Goal: Task Accomplishment & Management: Use online tool/utility

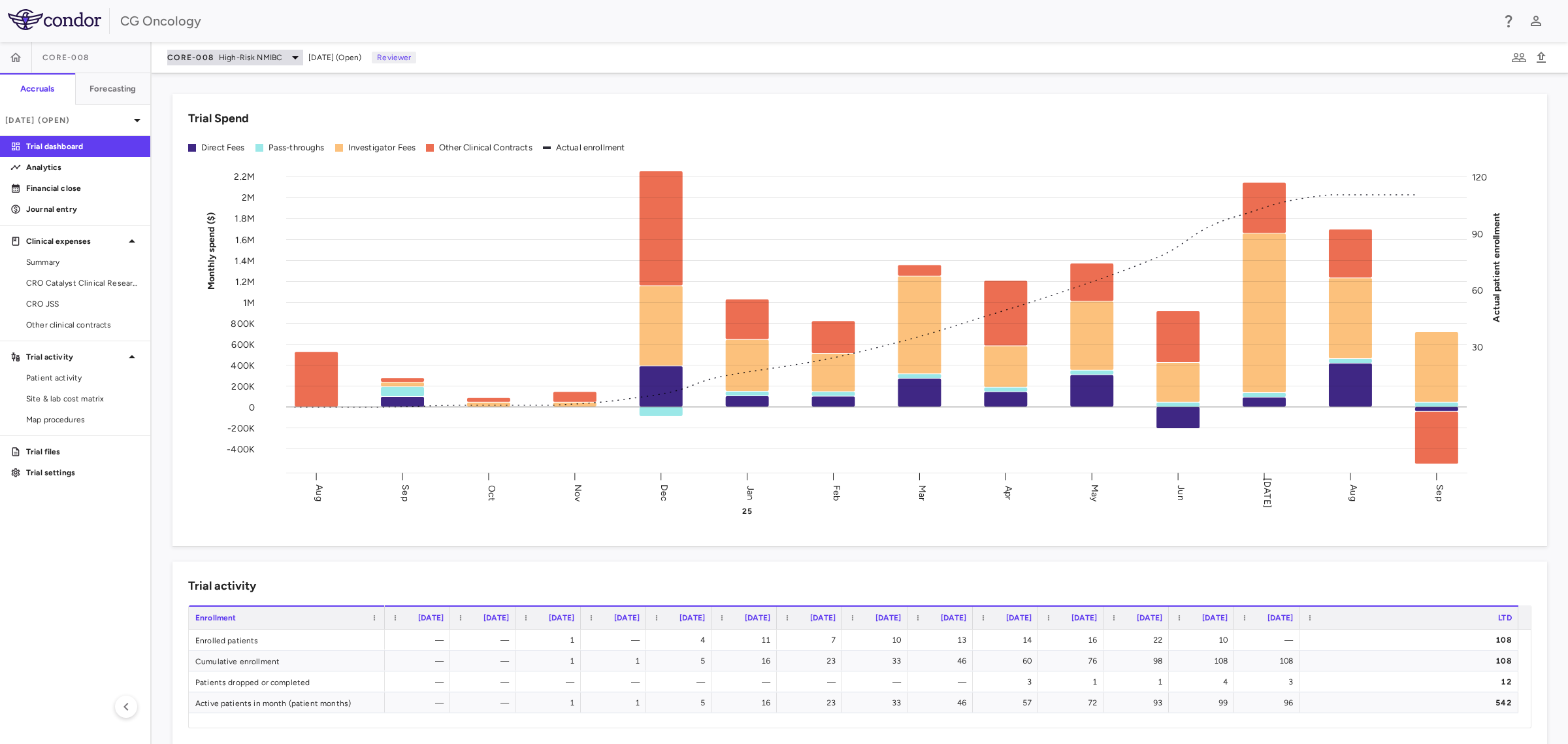
click at [236, 59] on span "High-Risk NMIBC" at bounding box center [250, 57] width 63 height 12
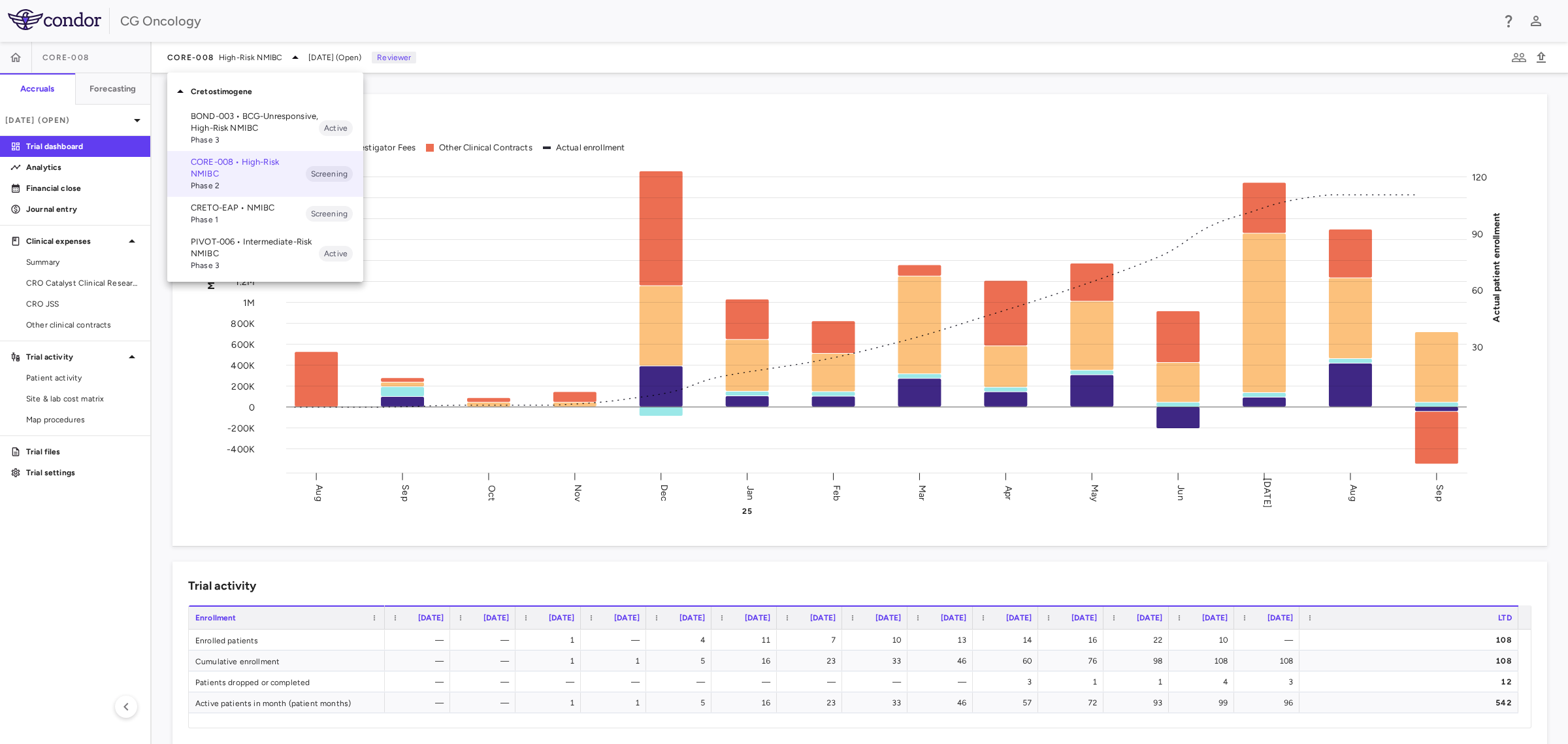
click at [231, 251] on p "PIVOT-006 • Intermediate-Risk NMIBC" at bounding box center [255, 247] width 128 height 23
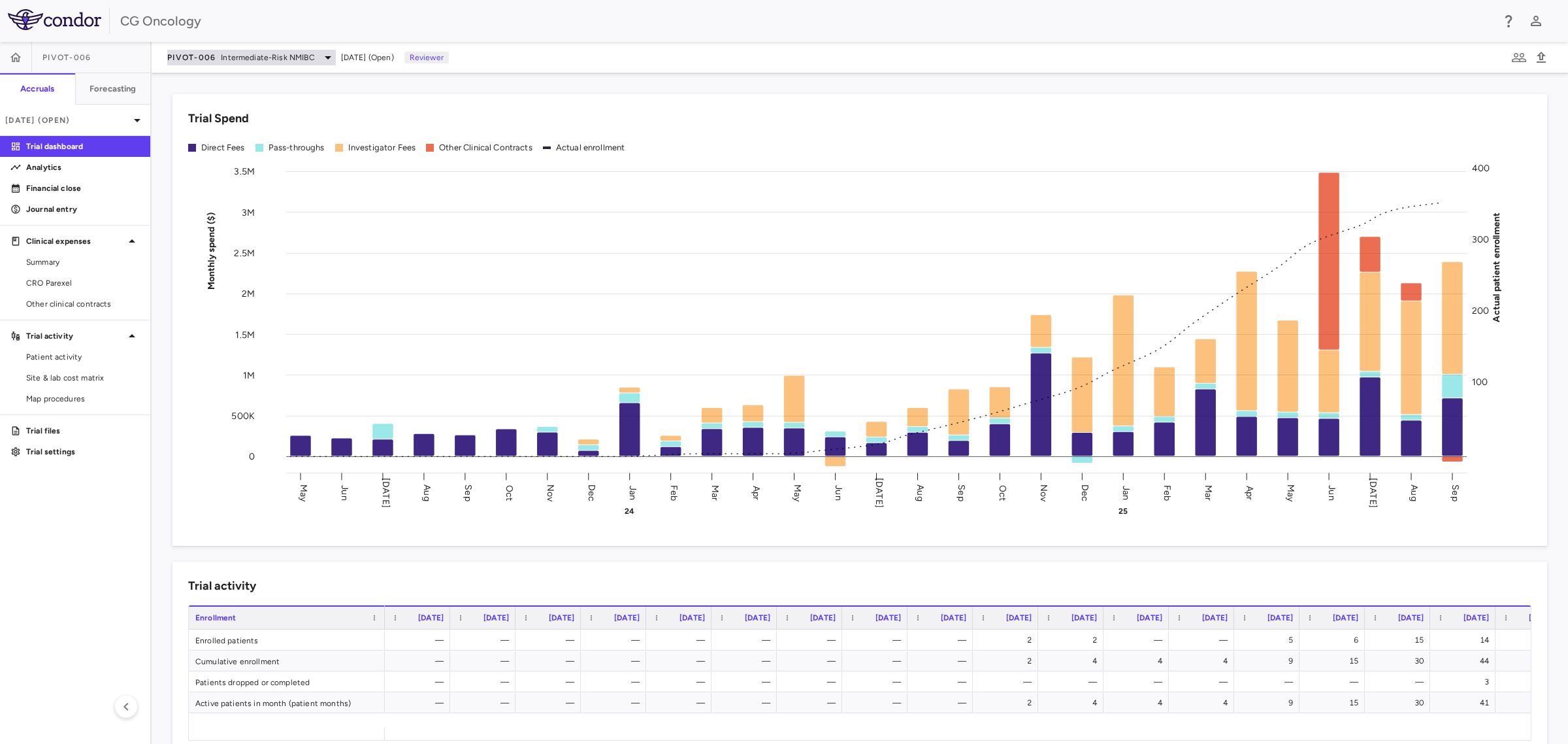
click at [325, 54] on icon at bounding box center [328, 57] width 16 height 16
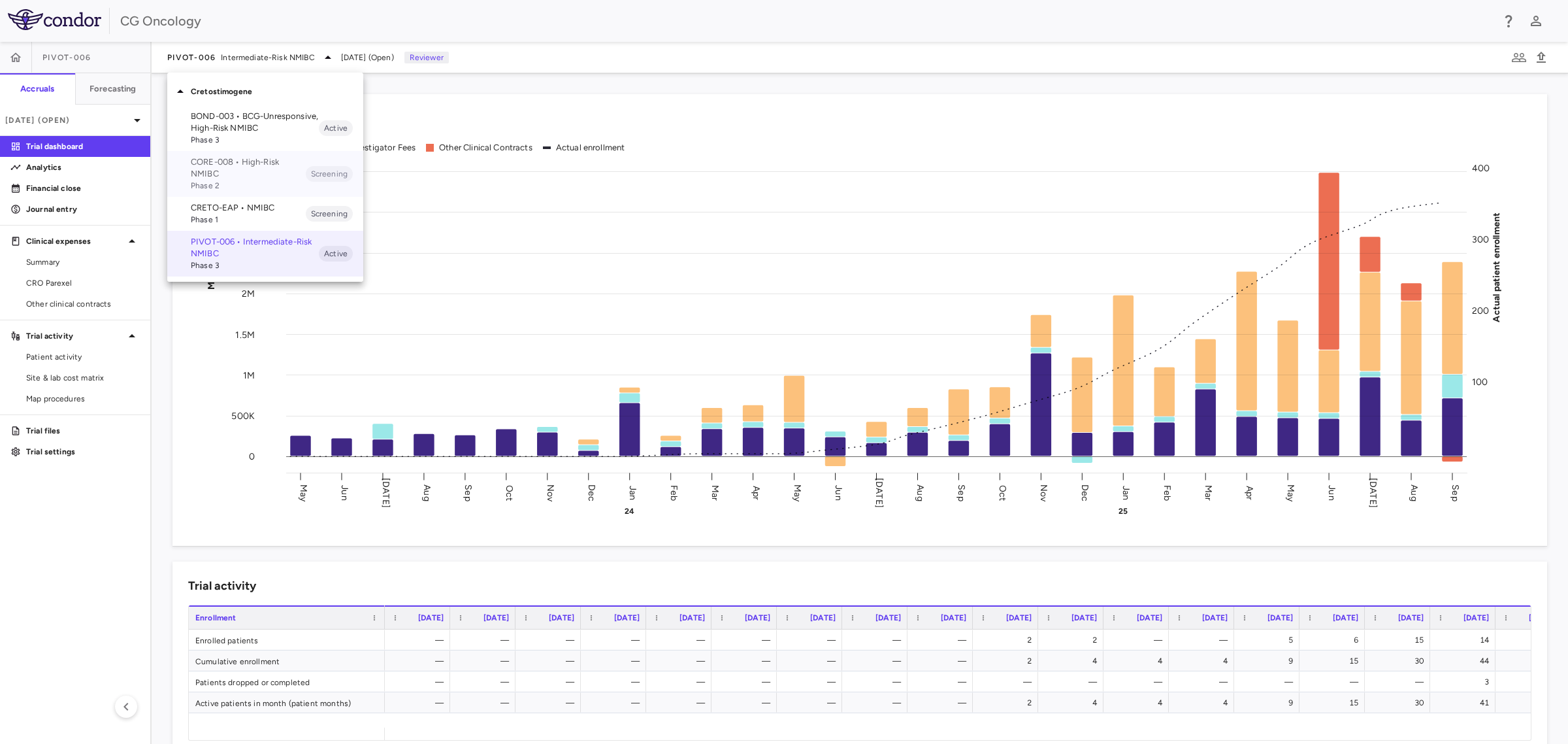
click at [229, 175] on p "CORE-008 • High-Risk NMIBC" at bounding box center [248, 168] width 115 height 23
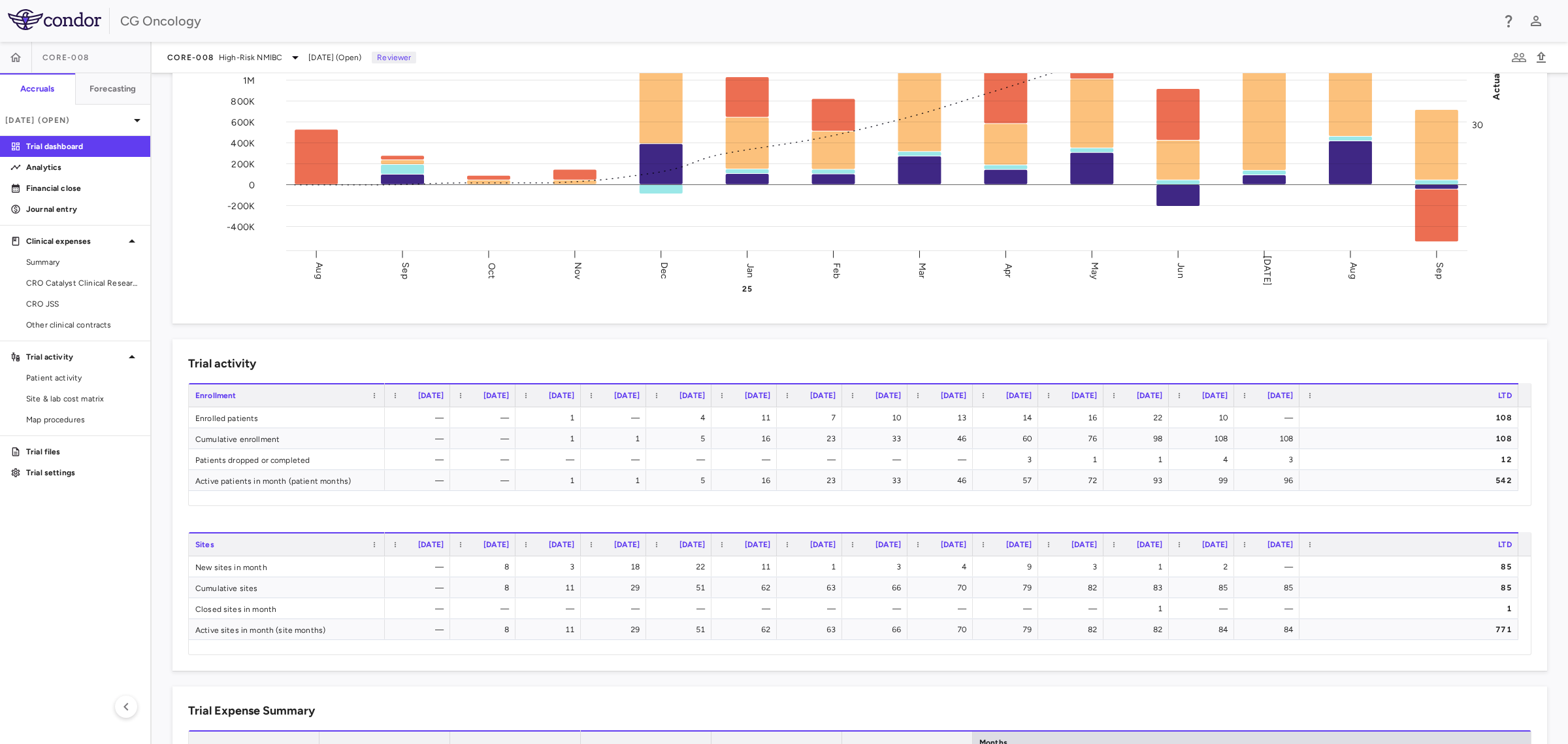
scroll to position [245, 0]
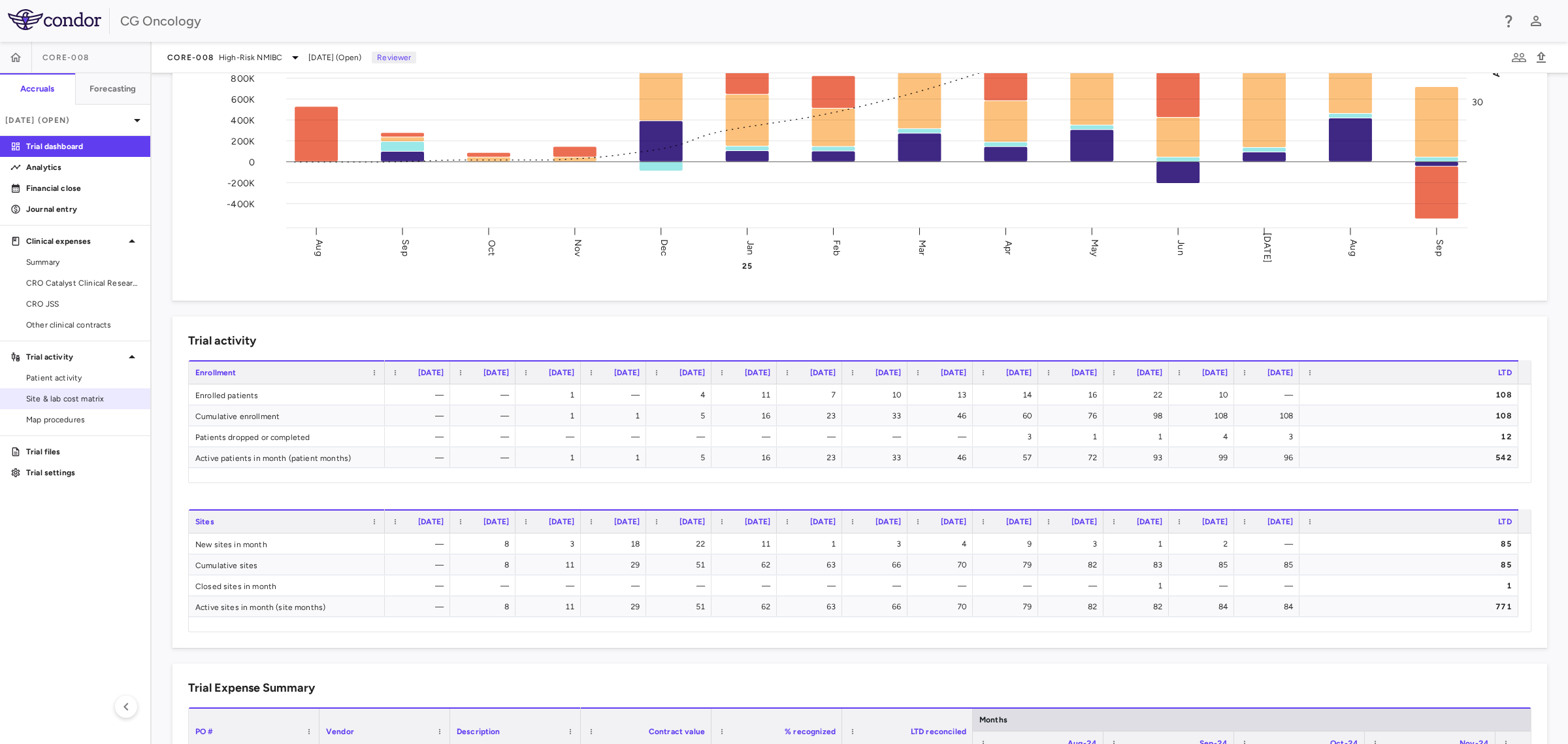
click at [74, 397] on span "Site & lab cost matrix" at bounding box center [83, 398] width 113 height 12
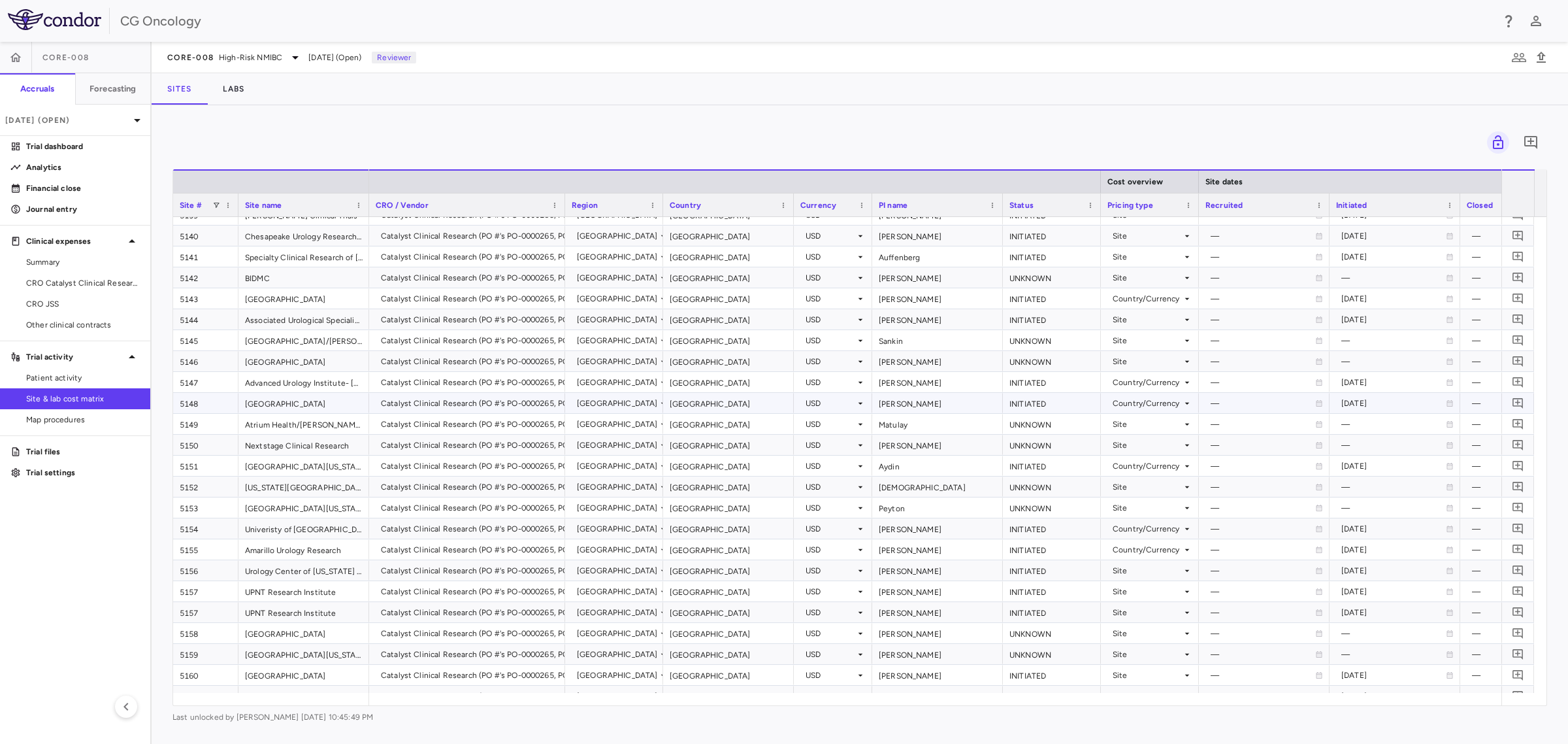
scroll to position [1489, 0]
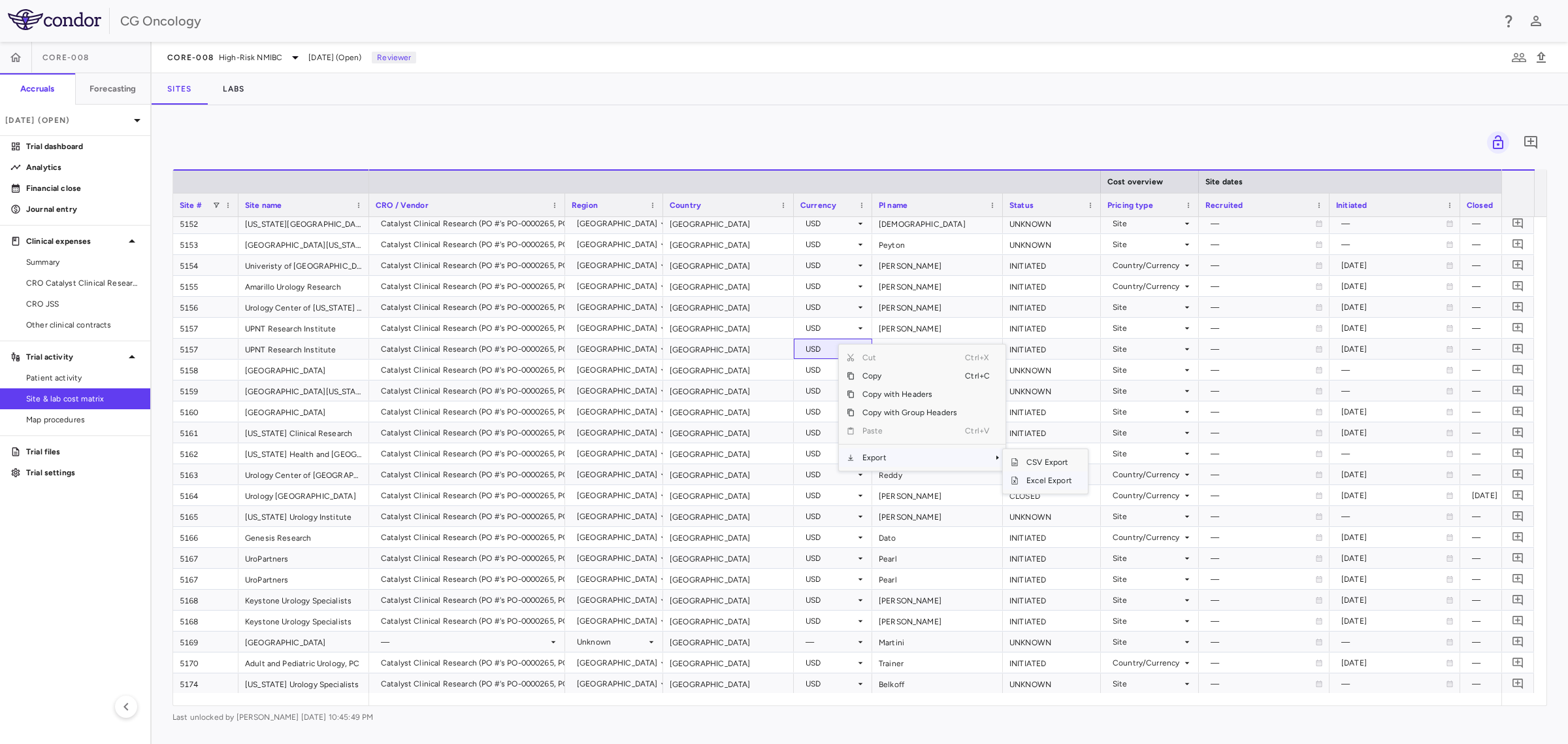
click at [1029, 477] on span "Excel Export" at bounding box center [1049, 480] width 61 height 18
click at [90, 377] on span "Patient activity" at bounding box center [83, 378] width 113 height 12
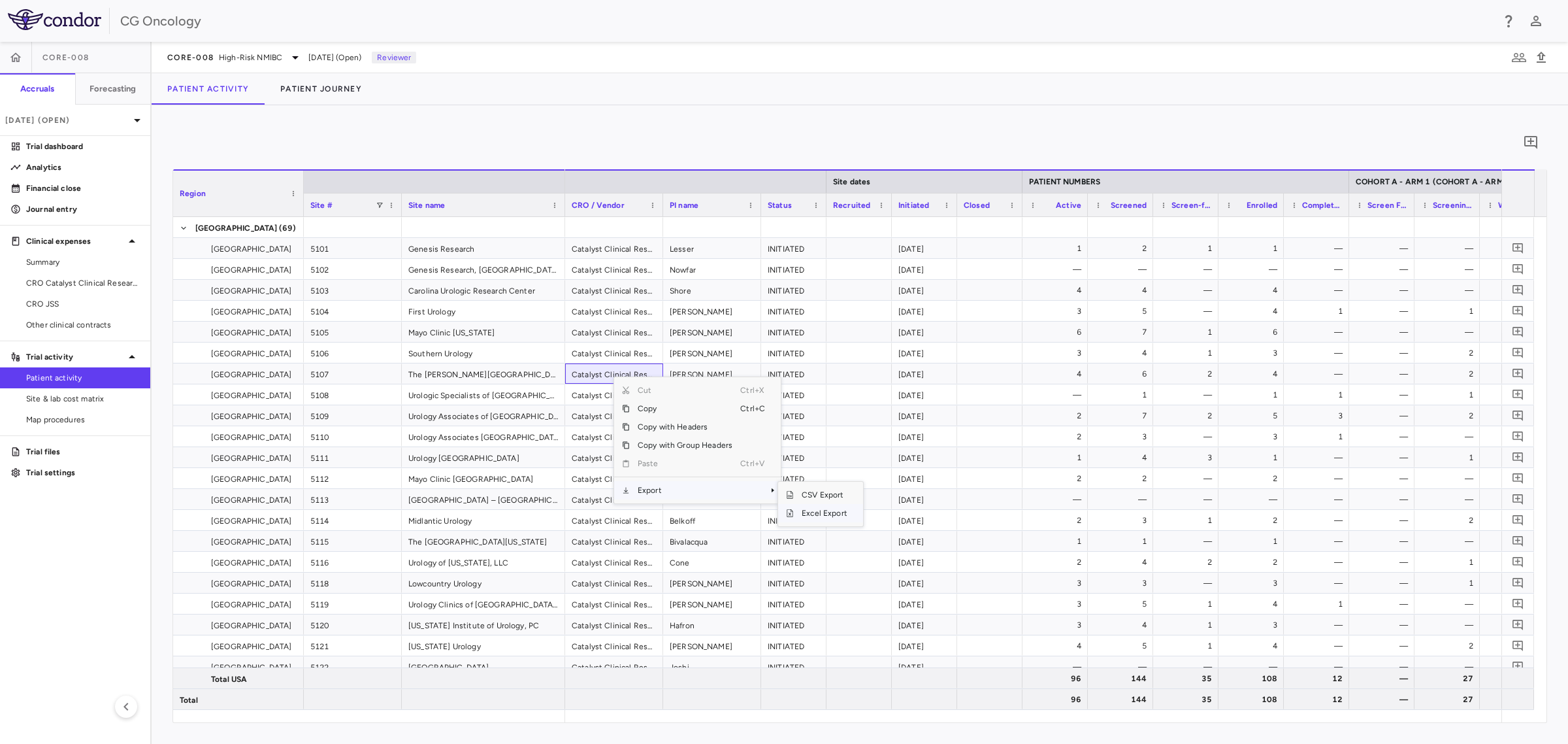
click at [820, 513] on span "Excel Export" at bounding box center [824, 512] width 61 height 18
click at [69, 185] on p "Financial close" at bounding box center [83, 188] width 113 height 12
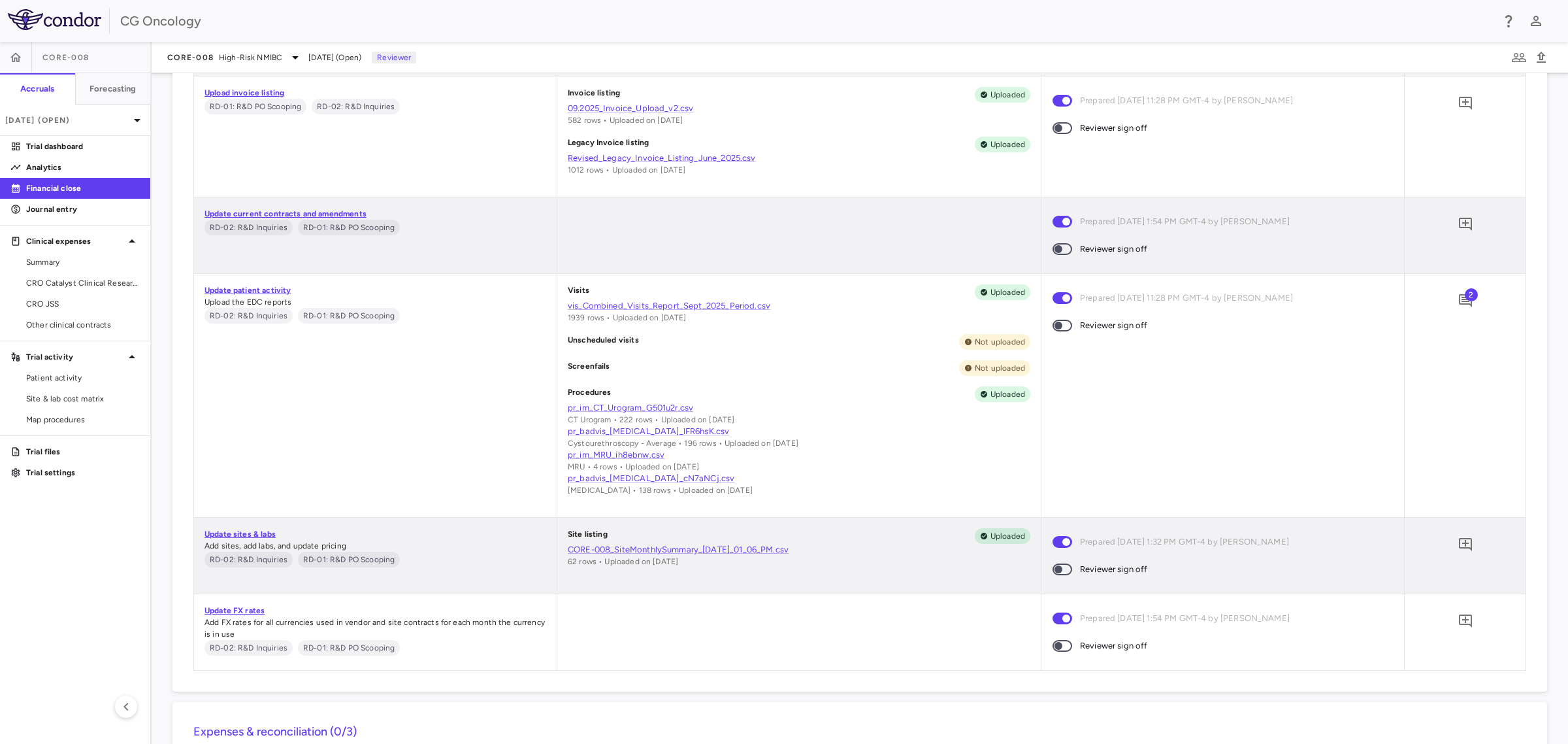
scroll to position [980, 0]
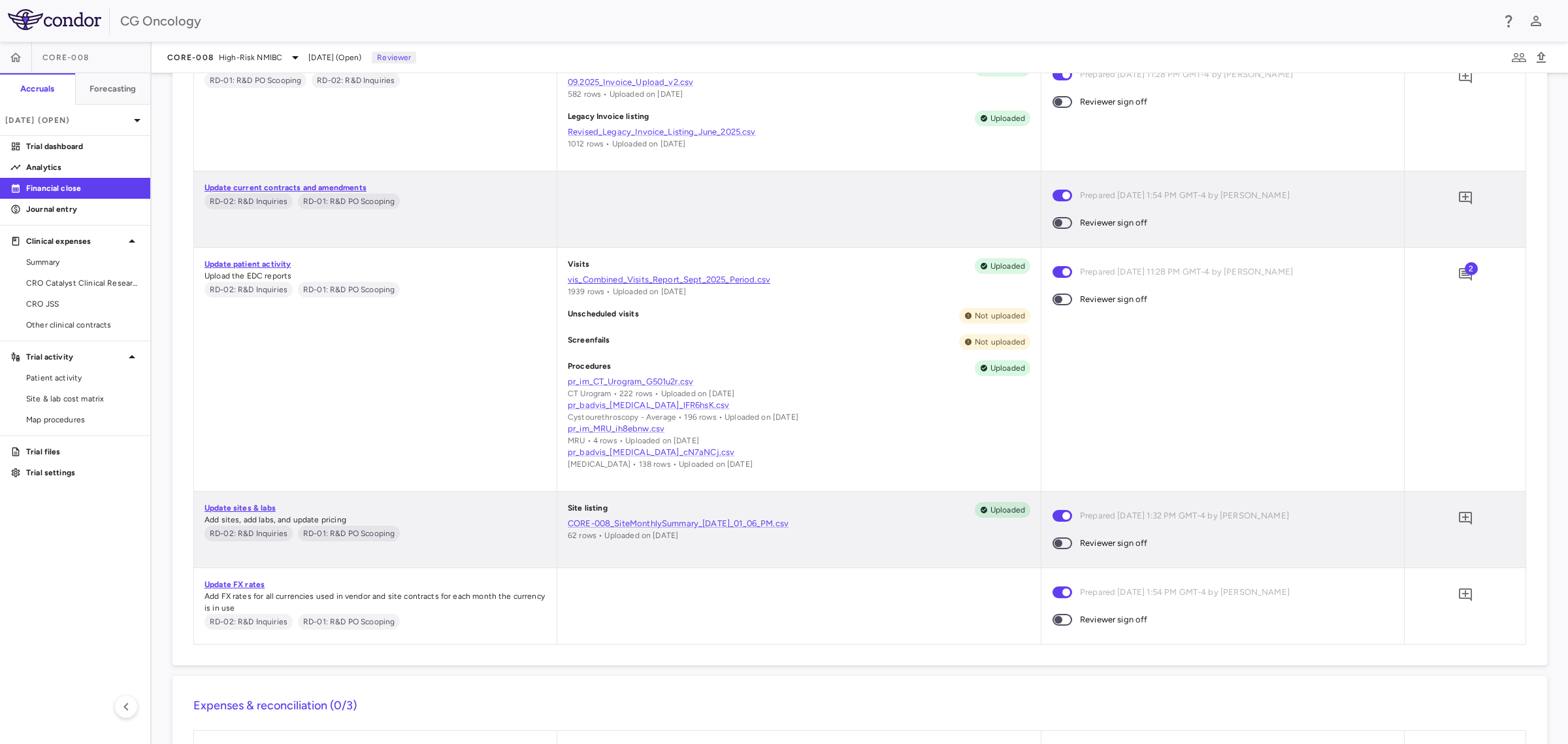
click at [645, 279] on link "vis_Combined_Visits_Report_Sept_2025_Period.csv" at bounding box center [799, 279] width 463 height 12
click at [743, 523] on link "CORE-008_SiteMonthlySummary_01-Oct-2025_01_06_PM.csv" at bounding box center [799, 523] width 463 height 12
